Goal: Navigation & Orientation: Find specific page/section

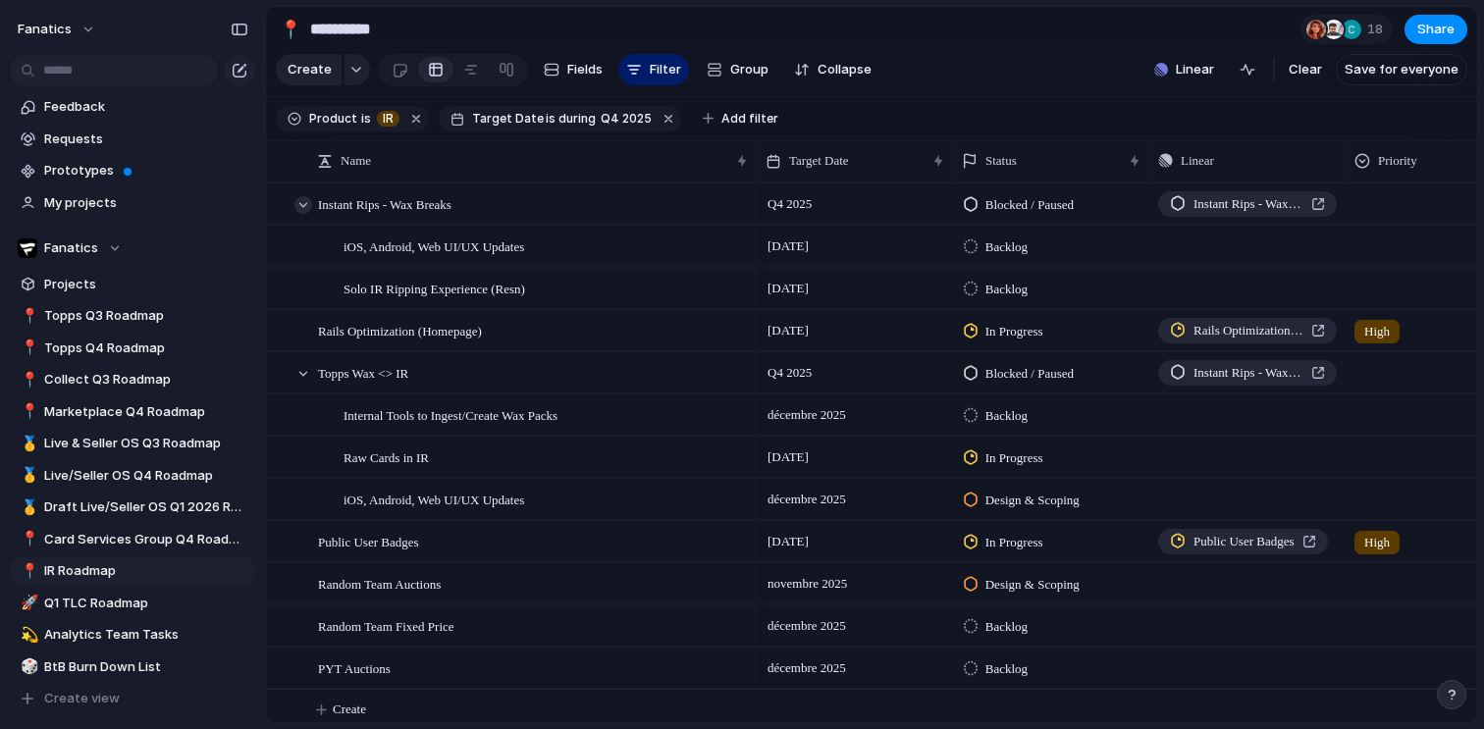
click at [308, 201] on div at bounding box center [304, 205] width 18 height 18
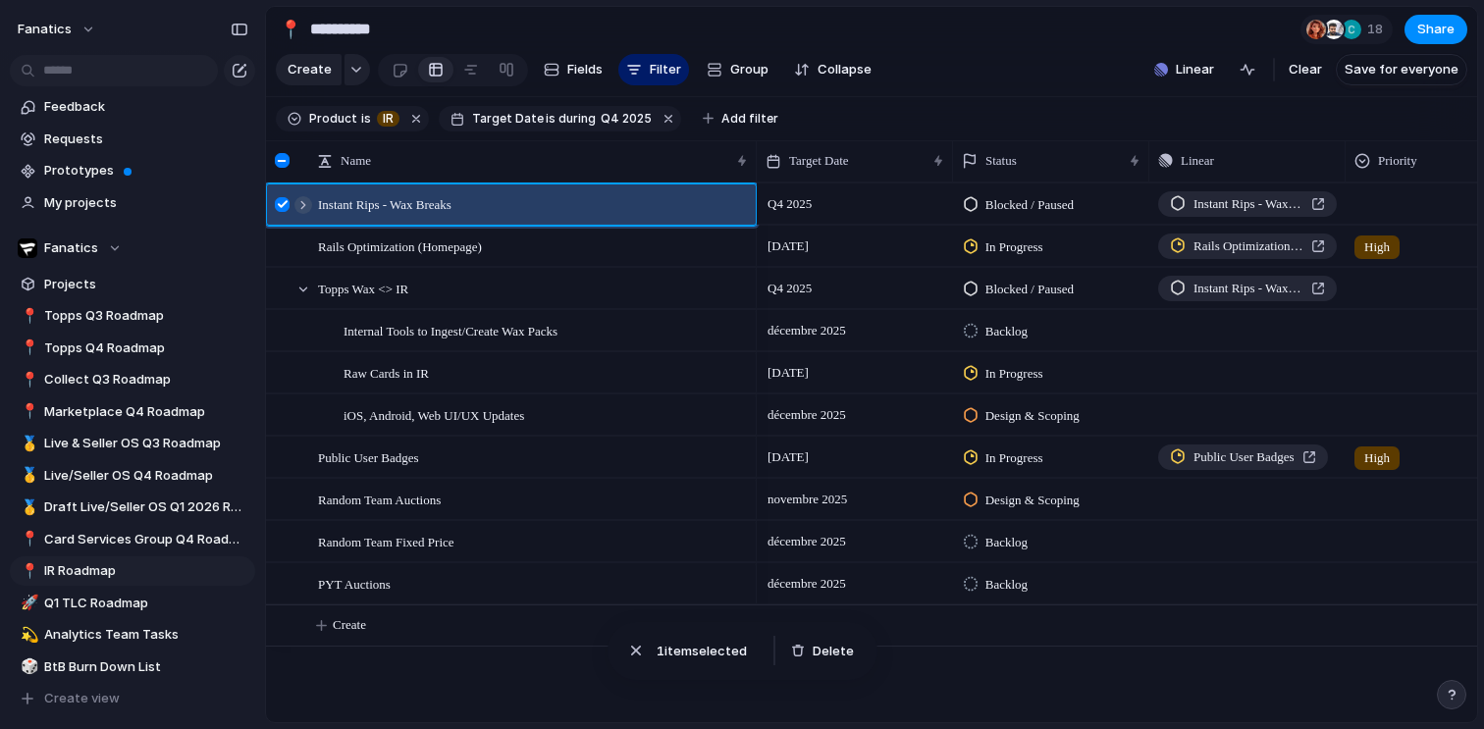
click at [304, 202] on div at bounding box center [304, 205] width 18 height 18
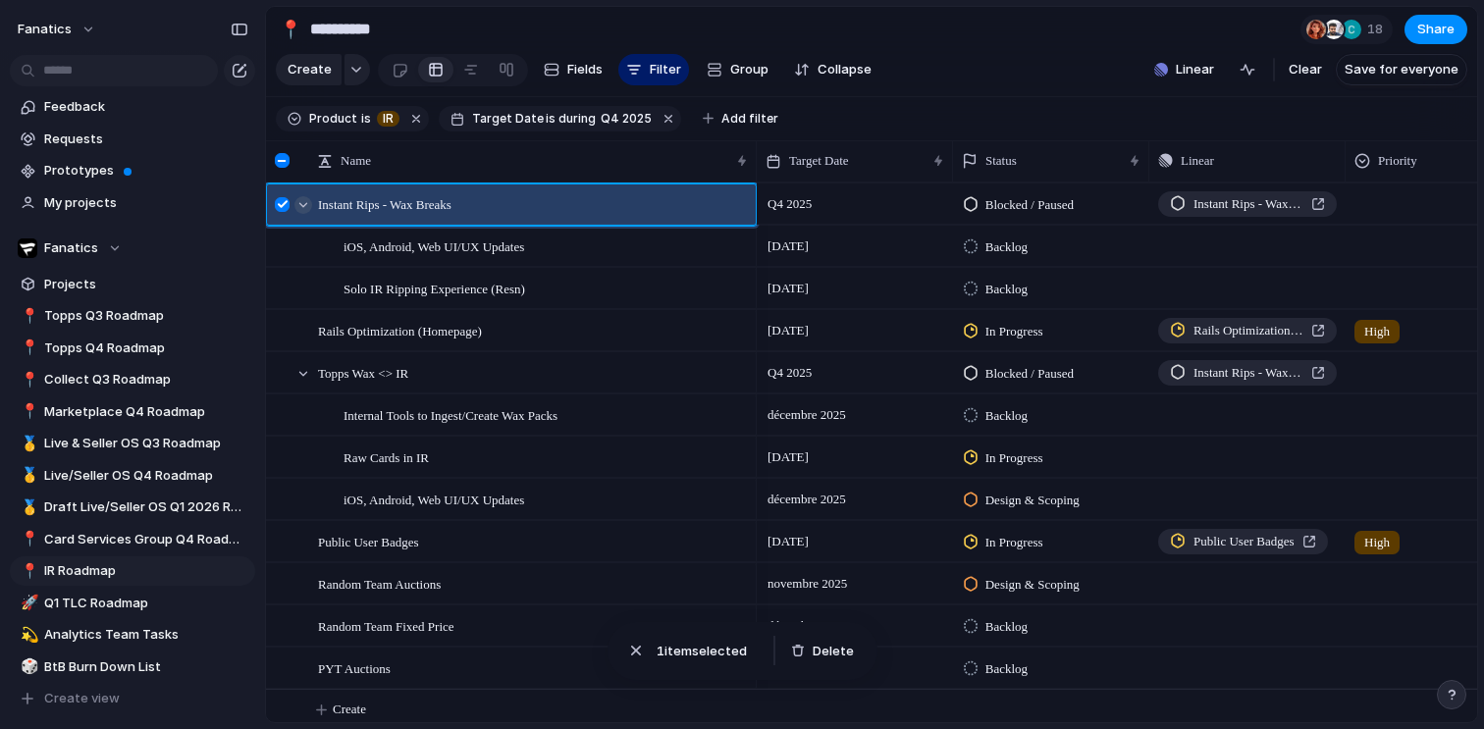
click at [304, 202] on div at bounding box center [304, 205] width 18 height 18
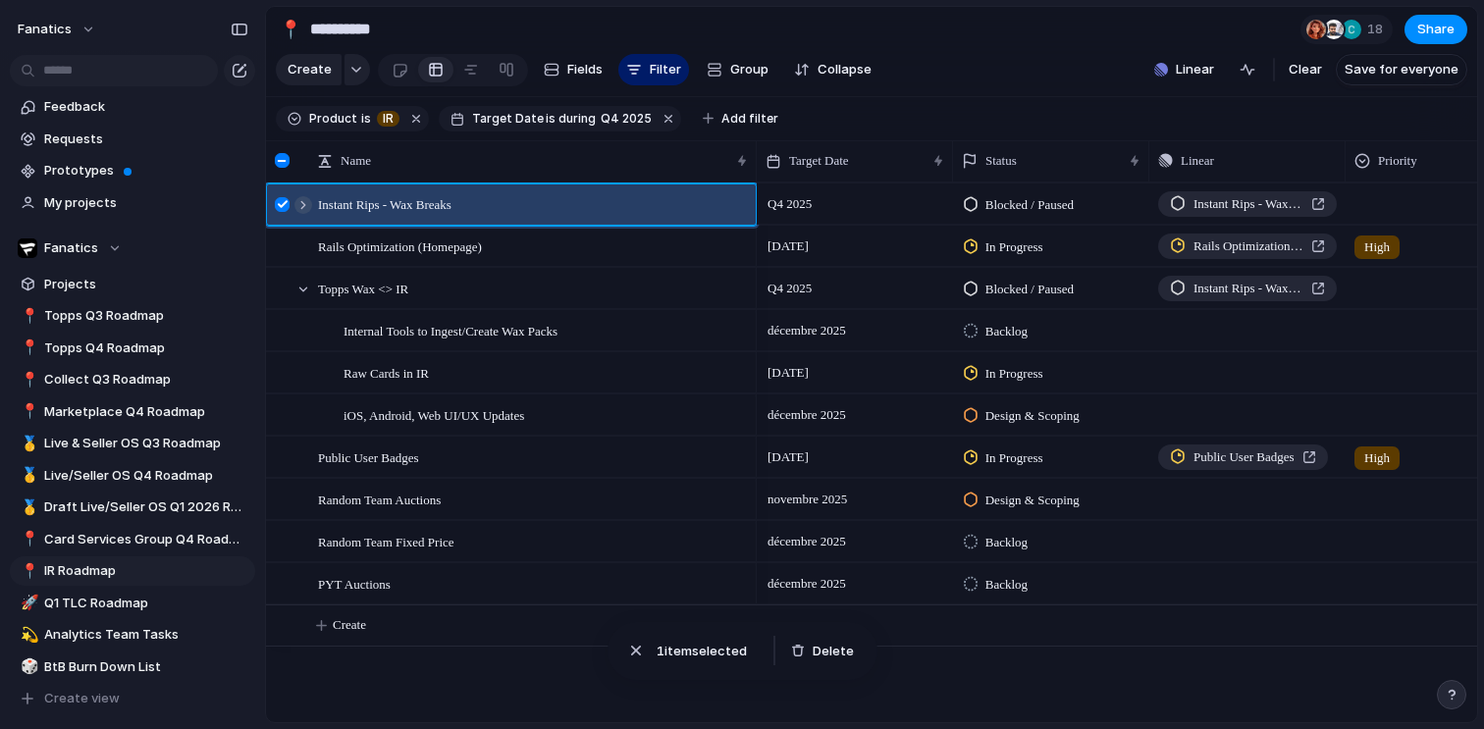
click at [304, 202] on div at bounding box center [304, 205] width 18 height 18
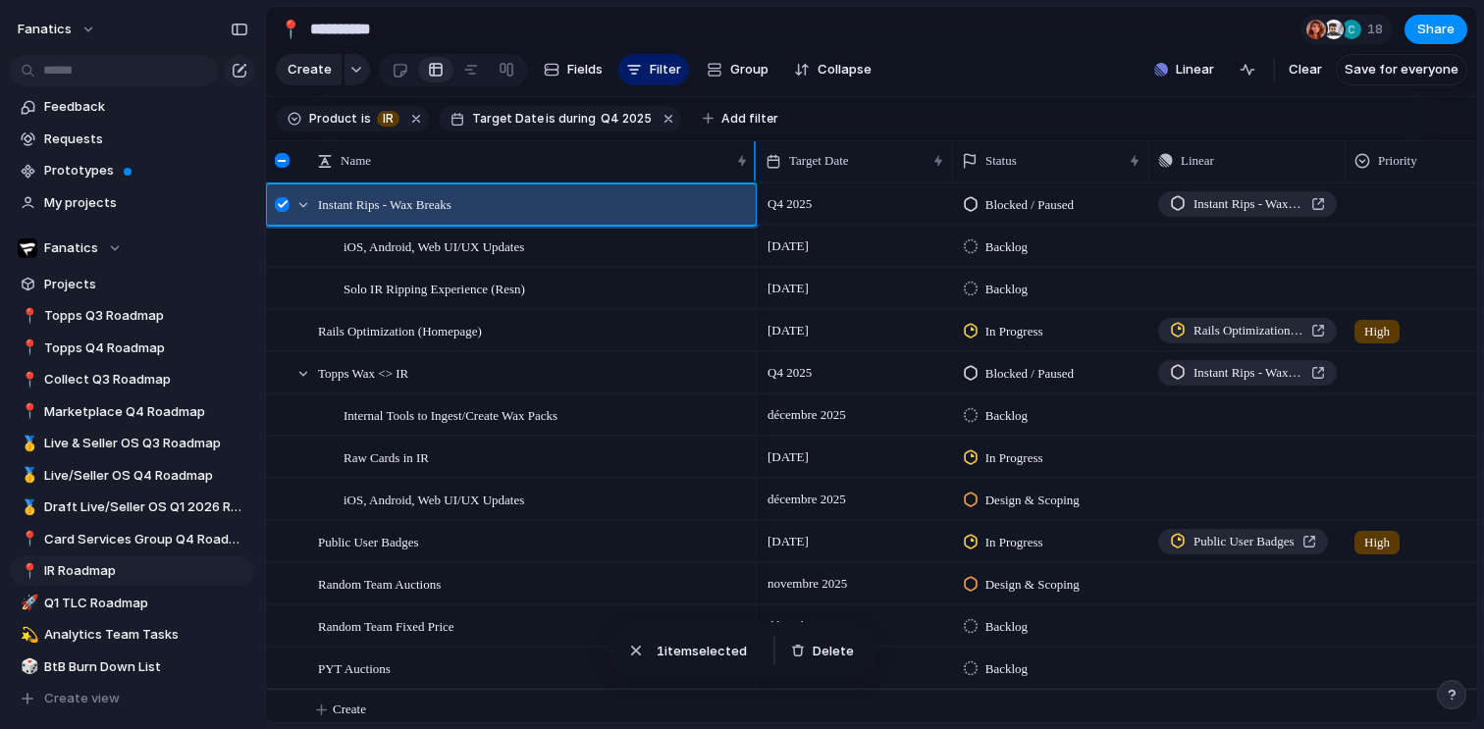
click at [280, 165] on div at bounding box center [282, 160] width 15 height 15
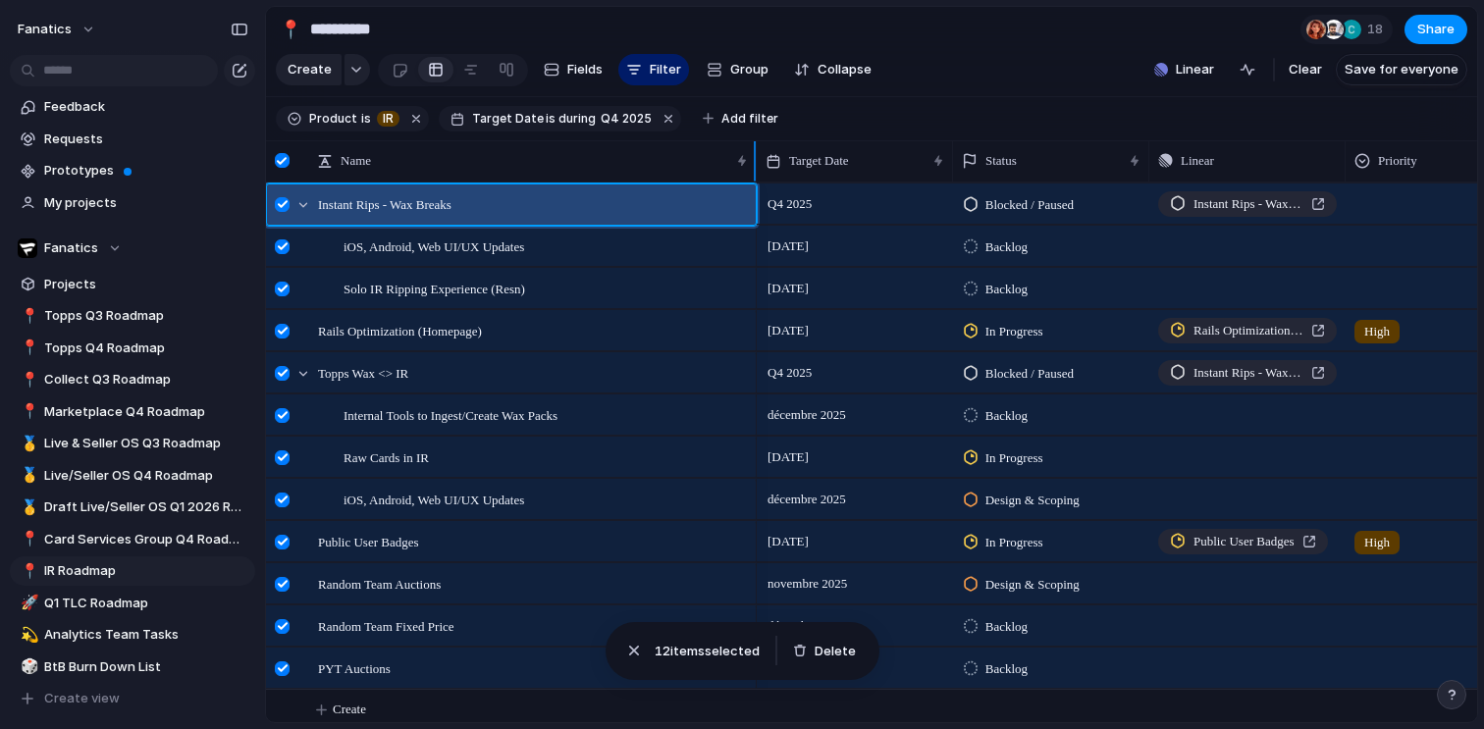
click at [280, 165] on div at bounding box center [282, 160] width 15 height 15
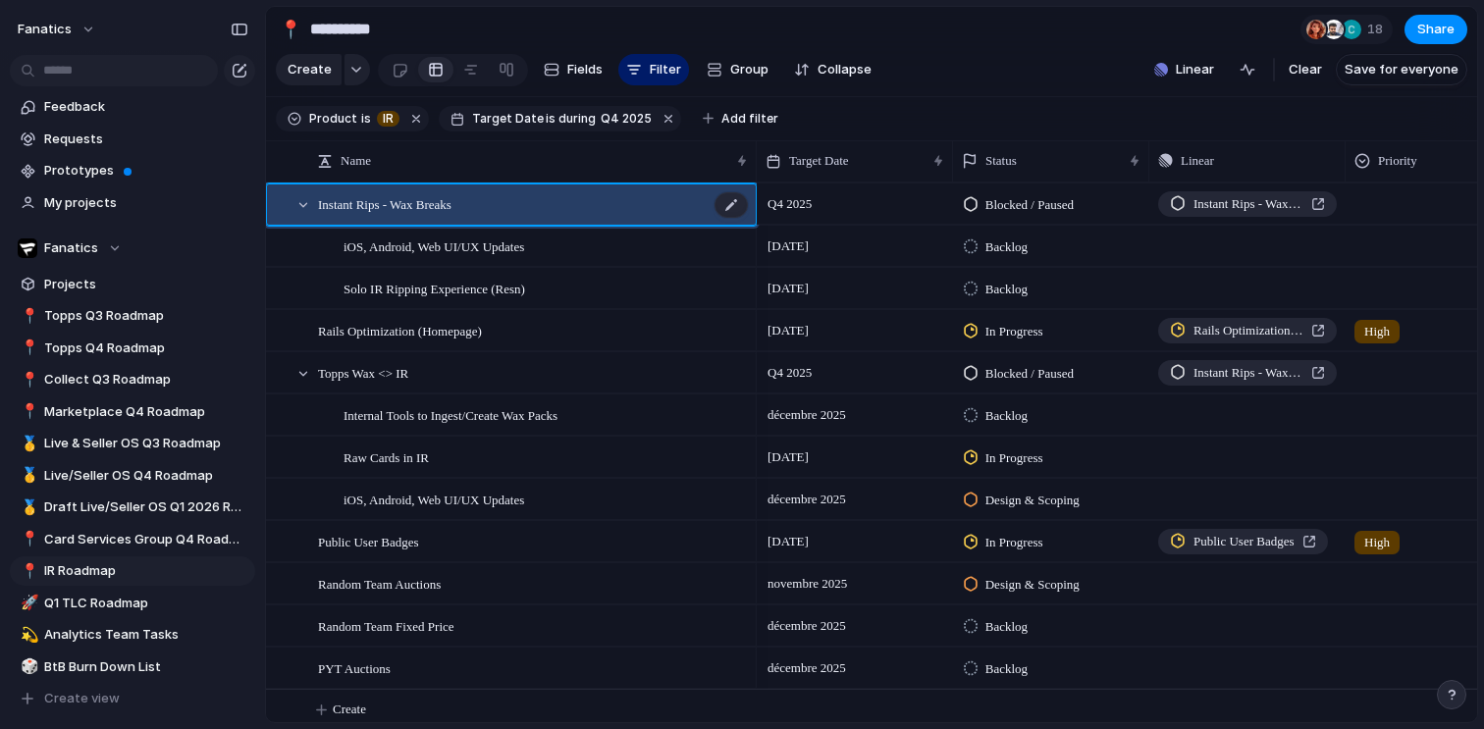
click at [420, 204] on span "Instant Rips - Wax Breaks" at bounding box center [385, 203] width 134 height 23
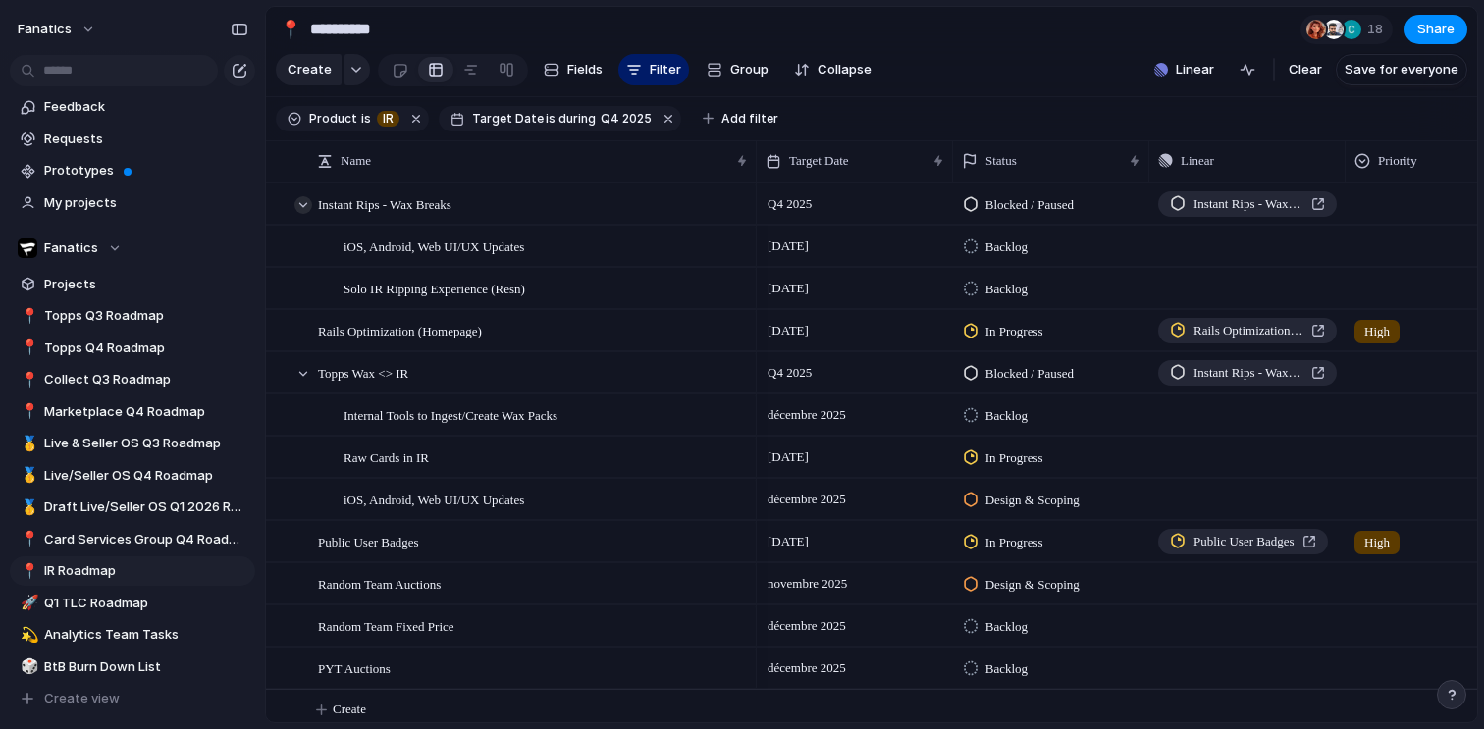
click at [307, 205] on div at bounding box center [304, 205] width 18 height 18
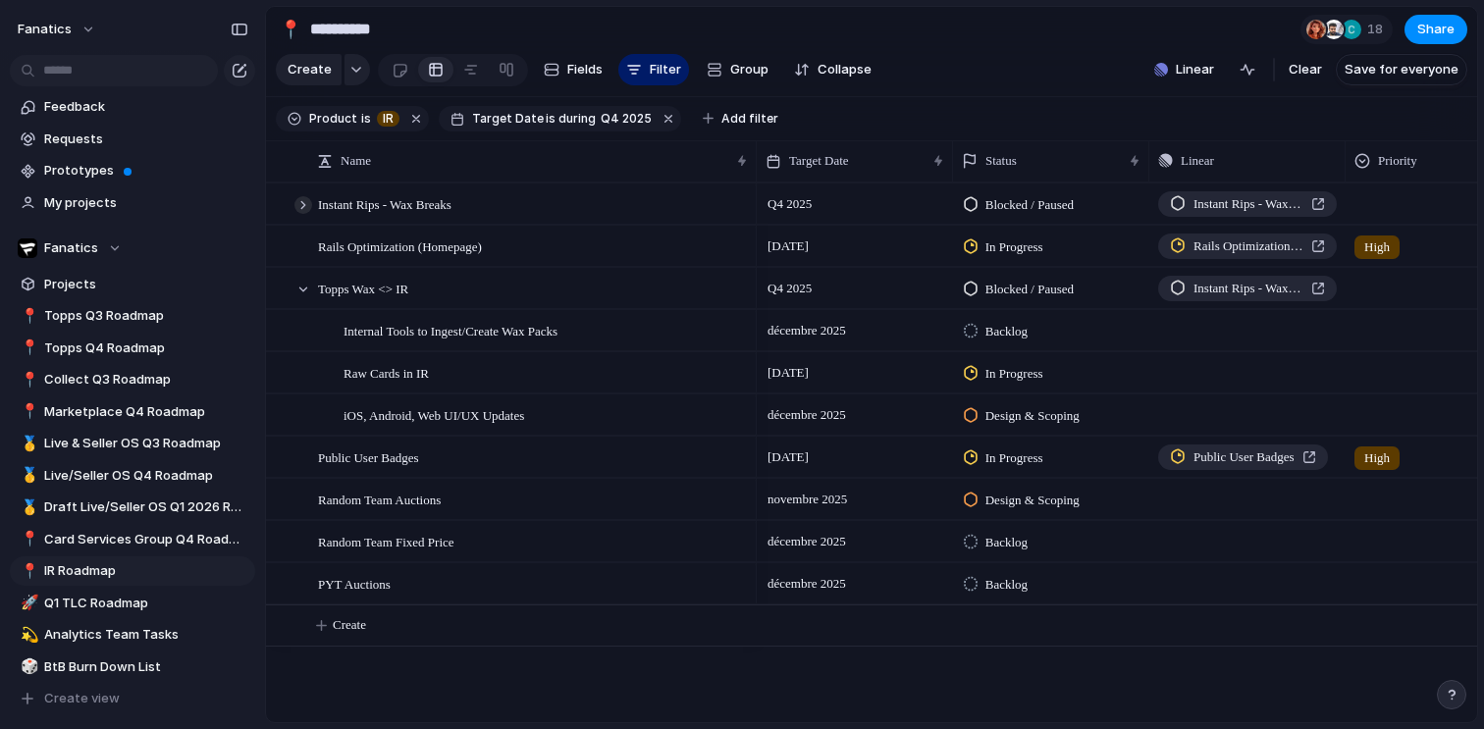
click at [300, 201] on div at bounding box center [304, 205] width 18 height 18
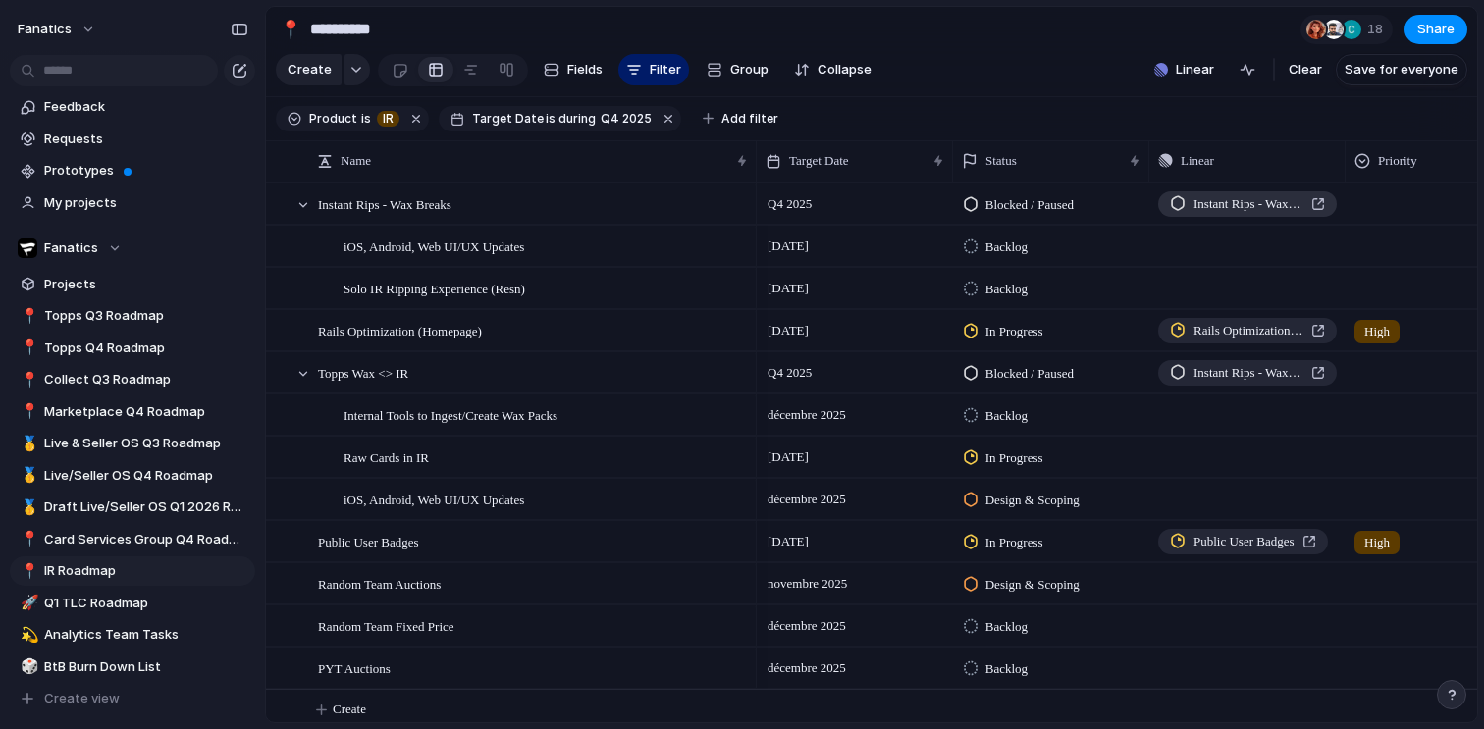
click at [1238, 203] on span "Instant Rips - Wax Breaks" at bounding box center [1249, 204] width 110 height 20
